Goal: Information Seeking & Learning: Learn about a topic

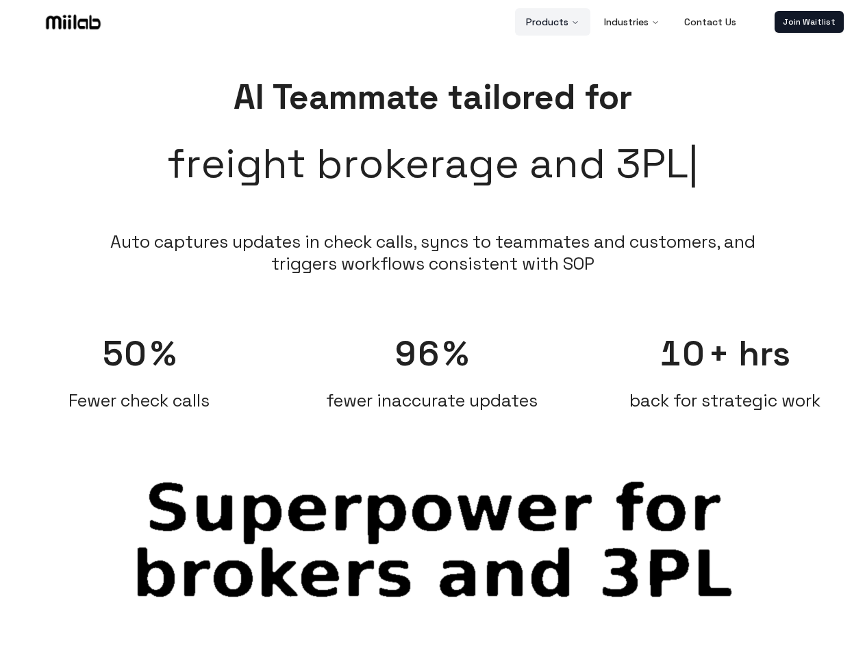
click at [553, 22] on button "Products" at bounding box center [552, 21] width 75 height 27
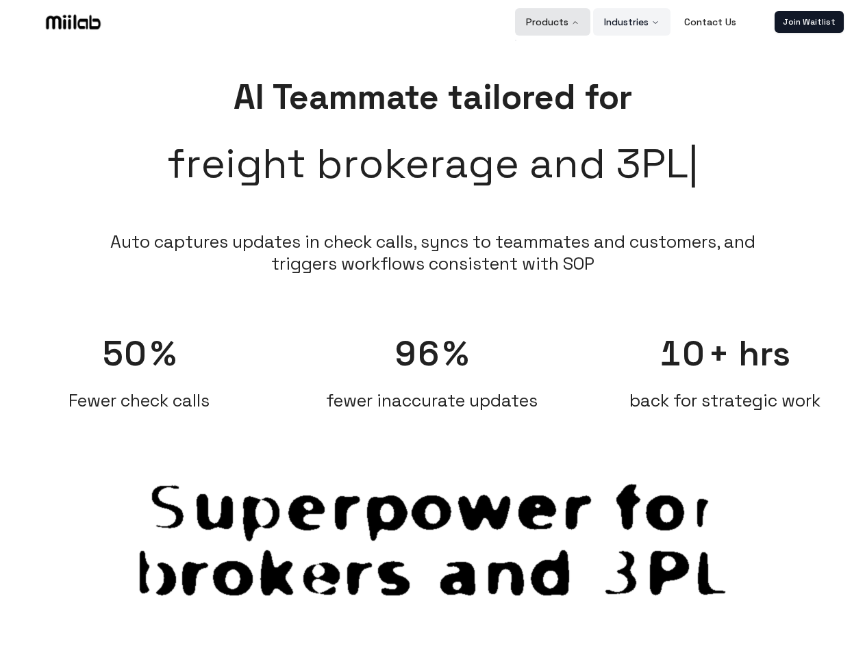
click at [632, 22] on button "Industries" at bounding box center [631, 21] width 77 height 27
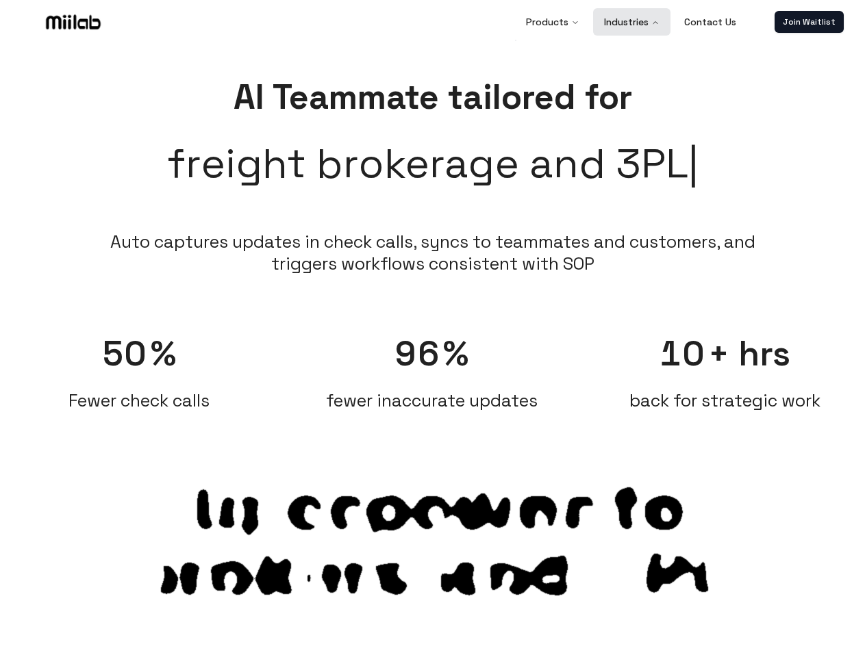
click at [809, 22] on link "Join Waitlist" at bounding box center [809, 22] width 69 height 22
click at [139, 365] on span "50" at bounding box center [125, 354] width 46 height 44
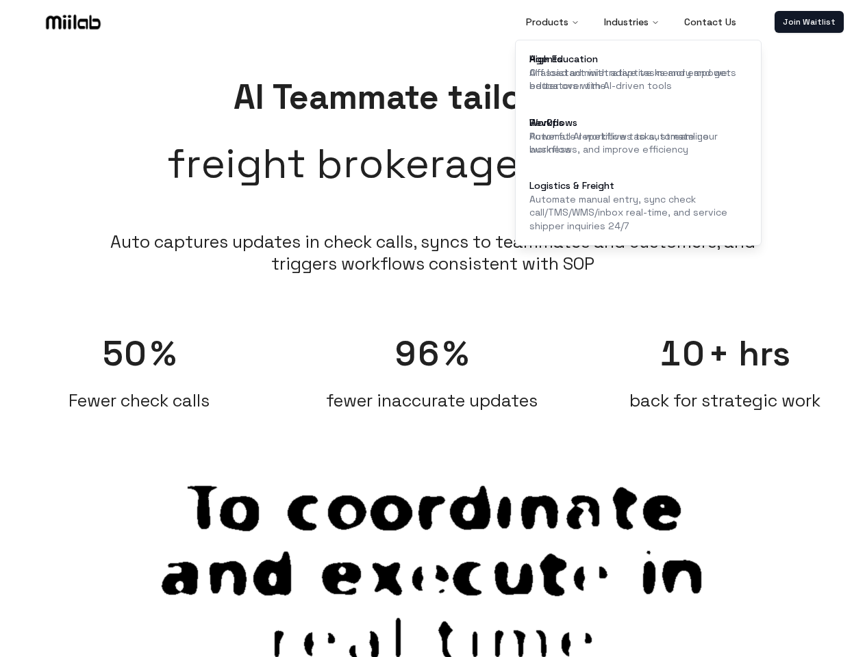
click at [432, 365] on span "96" at bounding box center [417, 354] width 45 height 44
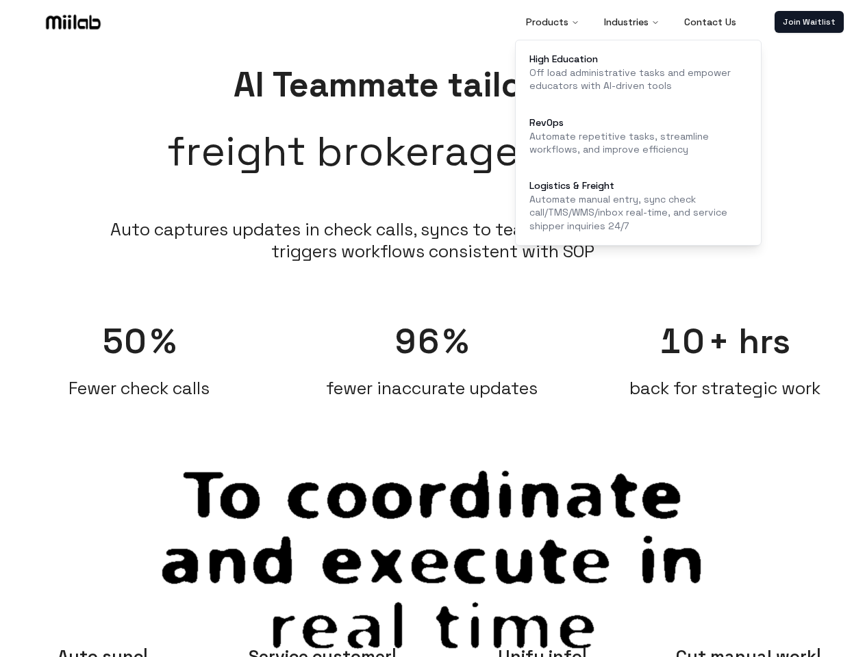
click at [725, 365] on div "10 + hrs back for strategic work" at bounding box center [725, 352] width 279 height 93
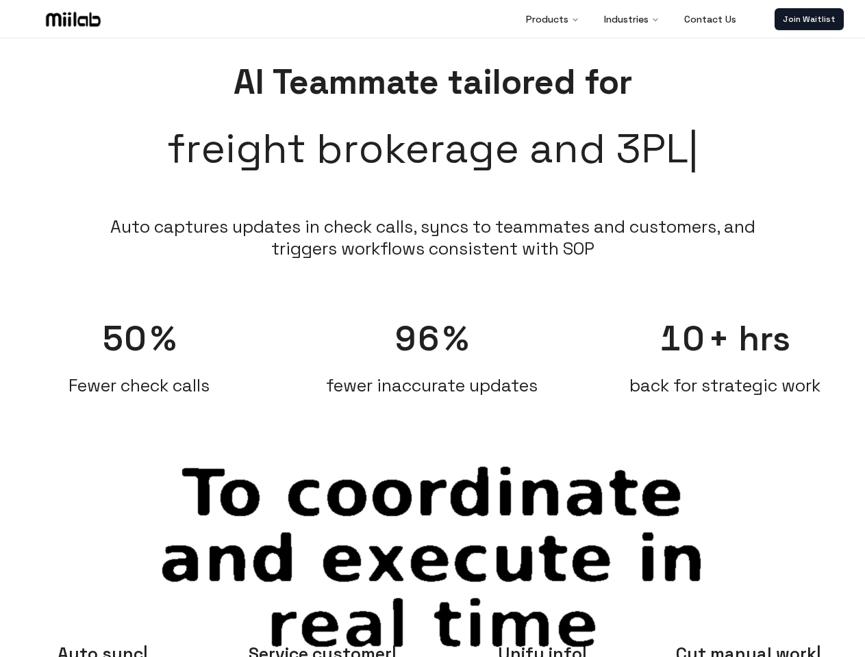
click at [103, 651] on span "Auto sync" at bounding box center [103, 654] width 90 height 22
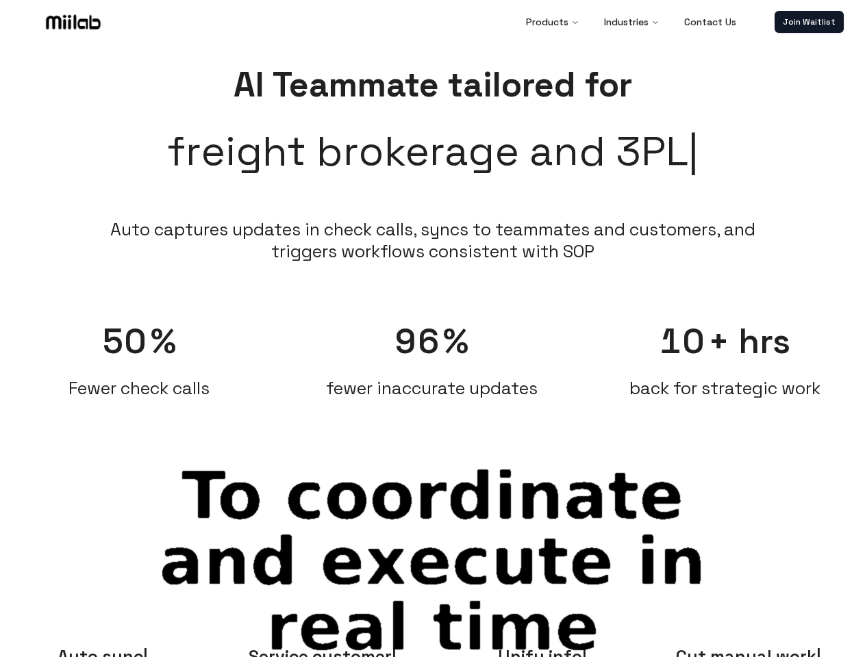
click at [323, 651] on span "Service customer" at bounding box center [323, 657] width 148 height 22
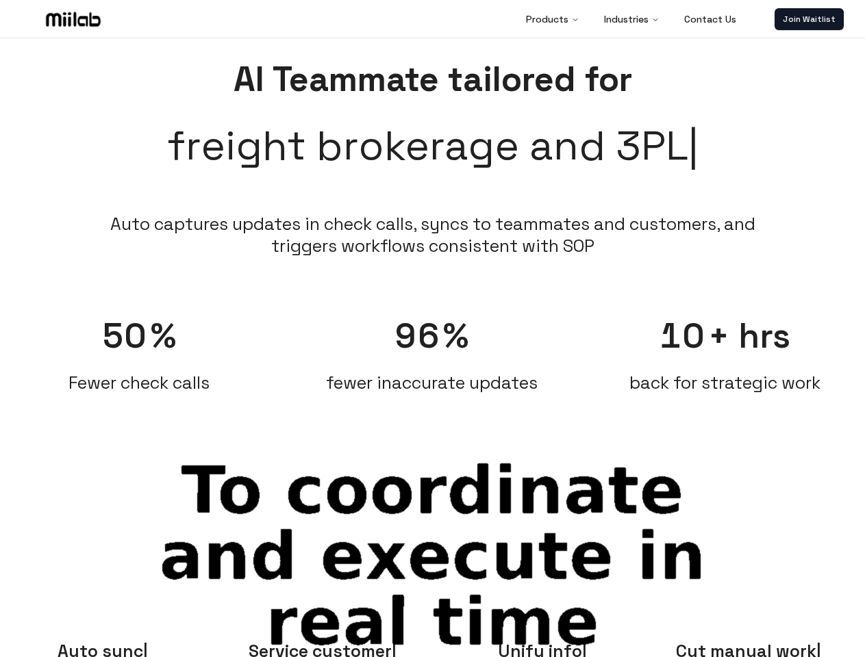
click at [542, 651] on span "Unify info" at bounding box center [542, 651] width 89 height 22
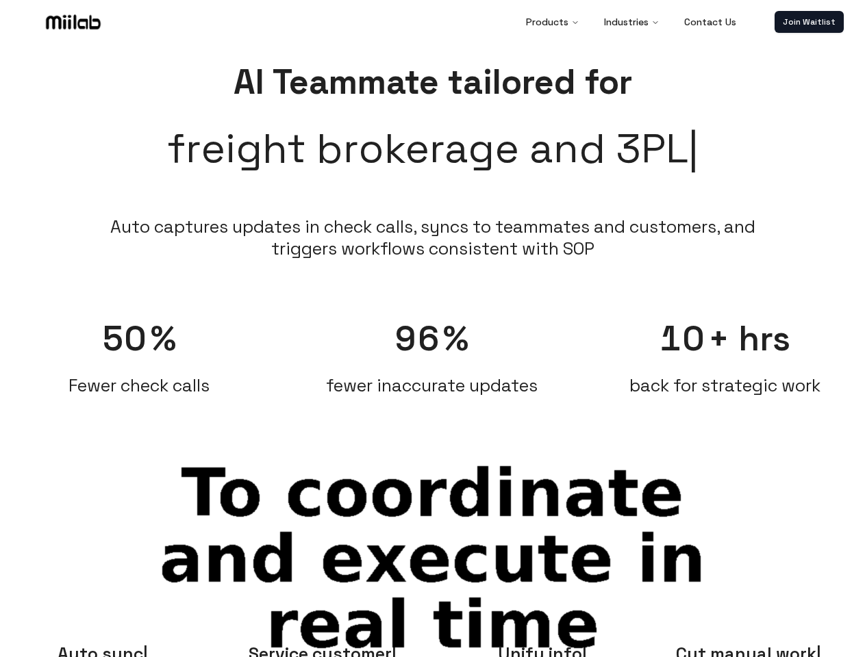
click at [762, 651] on span "Cut manual work" at bounding box center [748, 654] width 145 height 22
